Goal: Task Accomplishment & Management: Complete application form

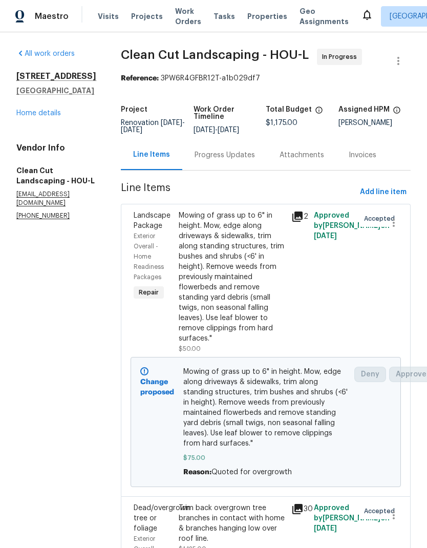
click at [43, 115] on link "Home details" at bounding box center [38, 113] width 45 height 7
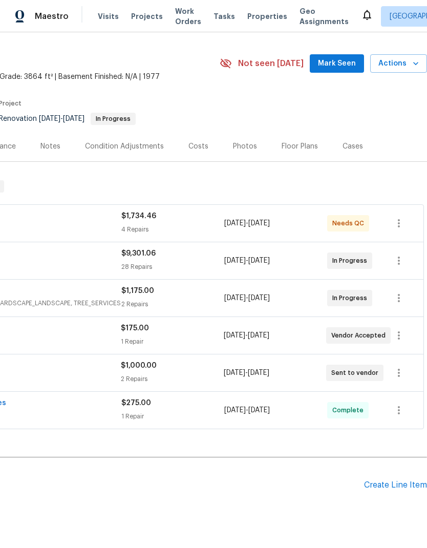
scroll to position [24, 152]
click at [392, 489] on div "Create Line Item" at bounding box center [395, 486] width 63 height 10
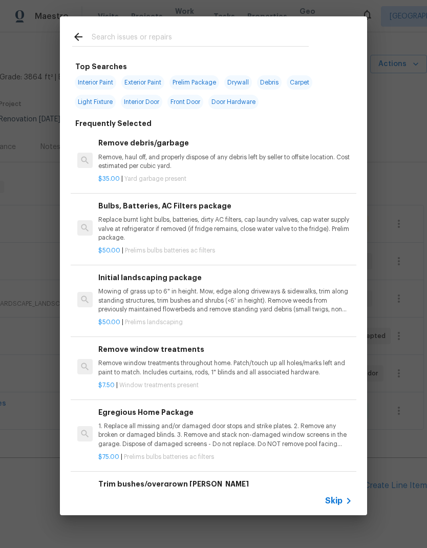
click at [336, 503] on span "Skip" at bounding box center [333, 501] width 17 height 10
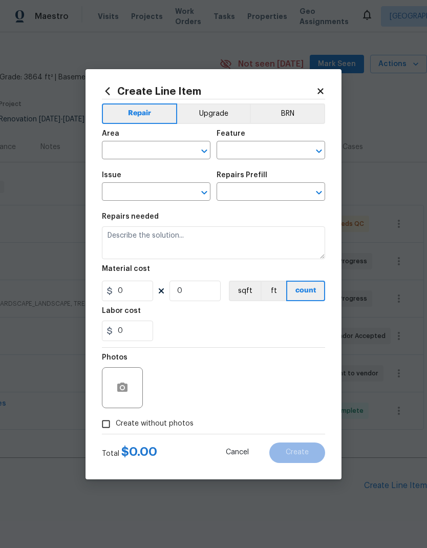
click at [137, 152] on input "text" at bounding box center [142, 152] width 80 height 16
type input "f"
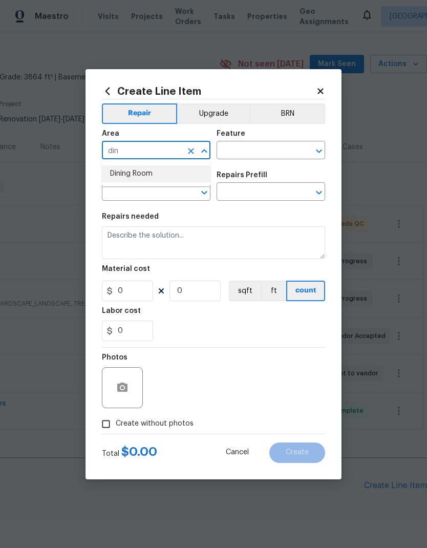
click at [159, 172] on li "Dining Room" at bounding box center [156, 174] width 109 height 17
type input "Dining Room"
click at [262, 150] on input "text" at bounding box center [257, 152] width 80 height 16
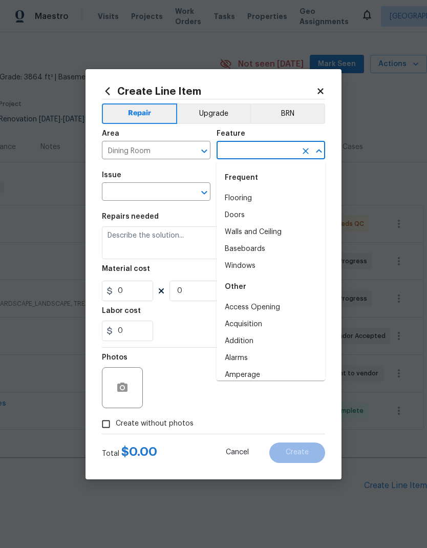
click at [250, 196] on li "Flooring" at bounding box center [271, 198] width 109 height 17
type input "Flooring"
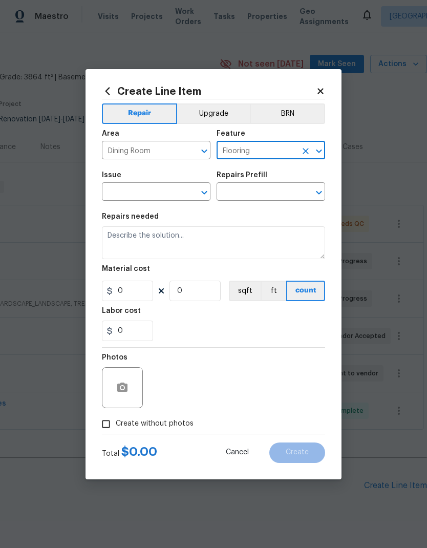
click at [145, 195] on input "text" at bounding box center [142, 193] width 80 height 16
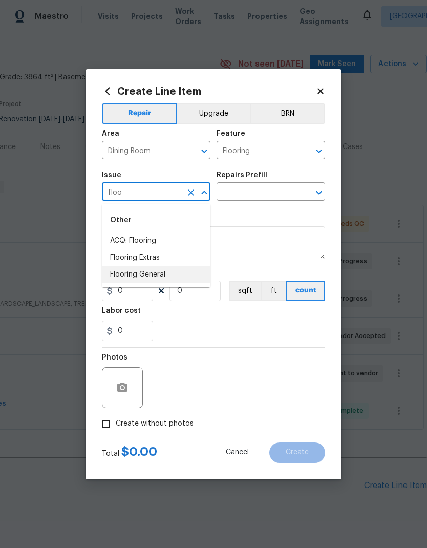
click at [167, 274] on li "Flooring General" at bounding box center [156, 275] width 109 height 17
type input "Flooring General"
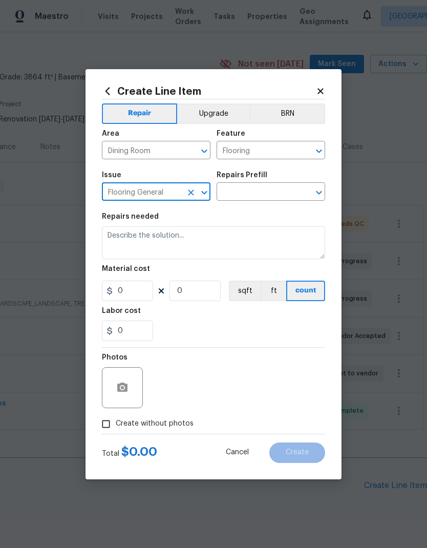
click at [274, 192] on input "text" at bounding box center [257, 193] width 80 height 16
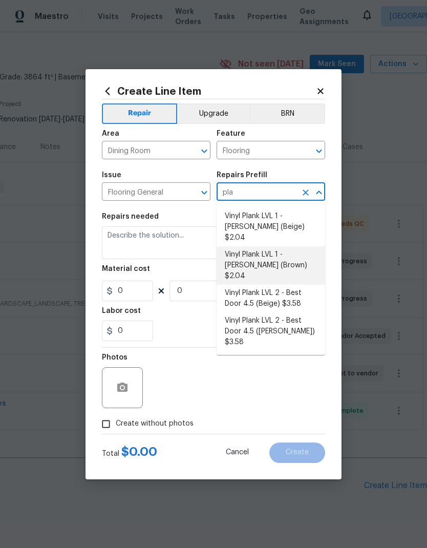
click at [282, 251] on li "Vinyl Plank LVL 1 - [PERSON_NAME] (Brown) $2.04" at bounding box center [271, 266] width 109 height 38
type input "Vinyl Plank LVL 1 - [PERSON_NAME] (Brown) $2.04"
type input "Overall Flooring"
type textarea "Install LVP ([PERSON_NAME] AP864 Chateau Brown) Includes transitions, glue and …"
type input "1"
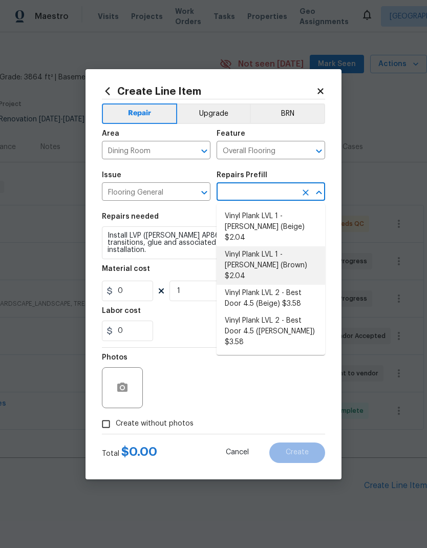
type input "Vinyl Plank LVL 1 - [PERSON_NAME] (Brown) $2.04"
type input "2.04"
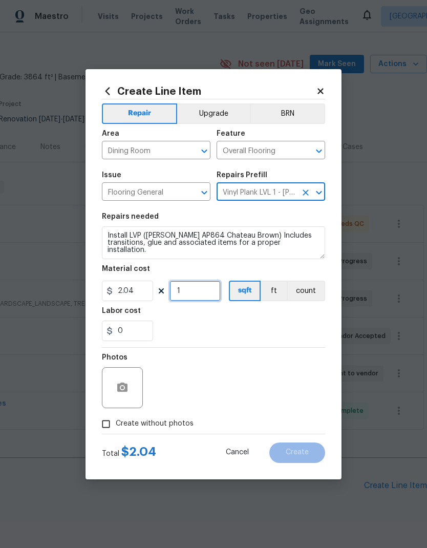
click at [190, 292] on input "1" at bounding box center [195, 291] width 51 height 21
type input "328"
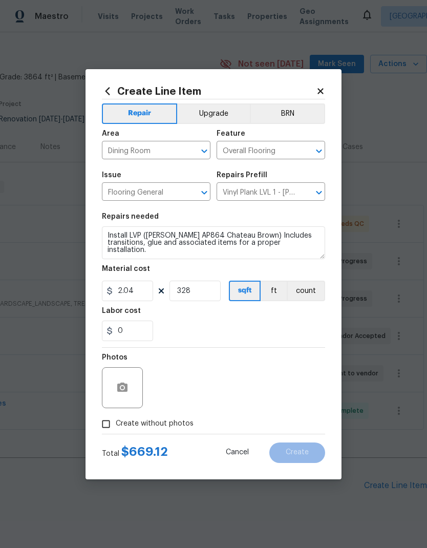
click at [135, 149] on input "Dining Room" at bounding box center [142, 152] width 80 height 16
click at [164, 191] on li "Interior Overall" at bounding box center [156, 190] width 109 height 17
type input "Interior Overall"
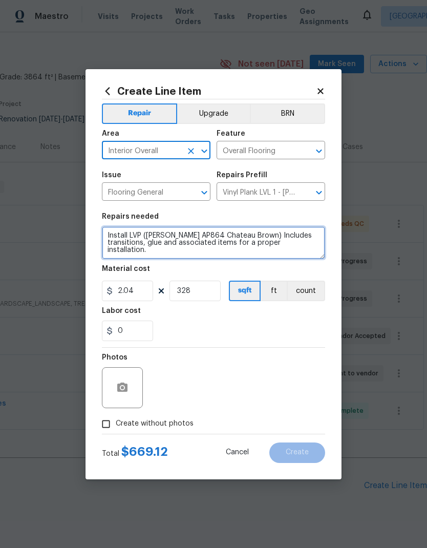
click at [106, 240] on textarea "Install LVP ([PERSON_NAME] AP864 Chateau Brown) Includes transitions, glue and …" at bounding box center [213, 243] width 223 height 33
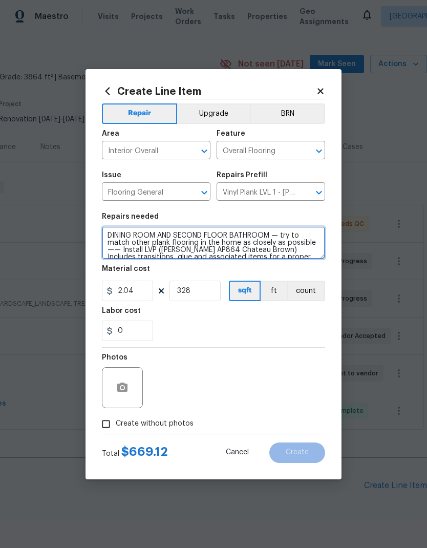
type textarea "DINING ROOM AND SECOND FLOOR BATHROOM — try to match other plank flooring in th…"
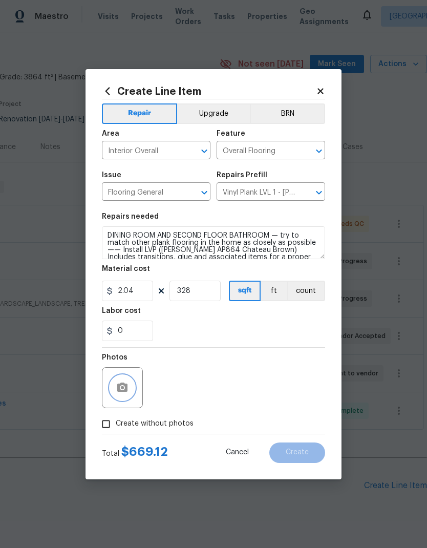
click at [127, 390] on icon "button" at bounding box center [122, 387] width 10 height 9
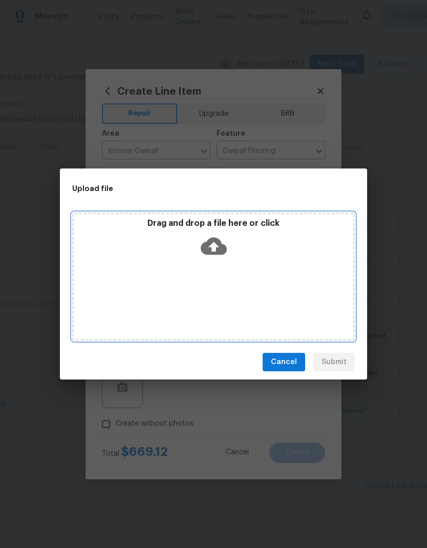
click at [223, 240] on icon at bounding box center [214, 246] width 26 height 26
